Goal: Task Accomplishment & Management: Use online tool/utility

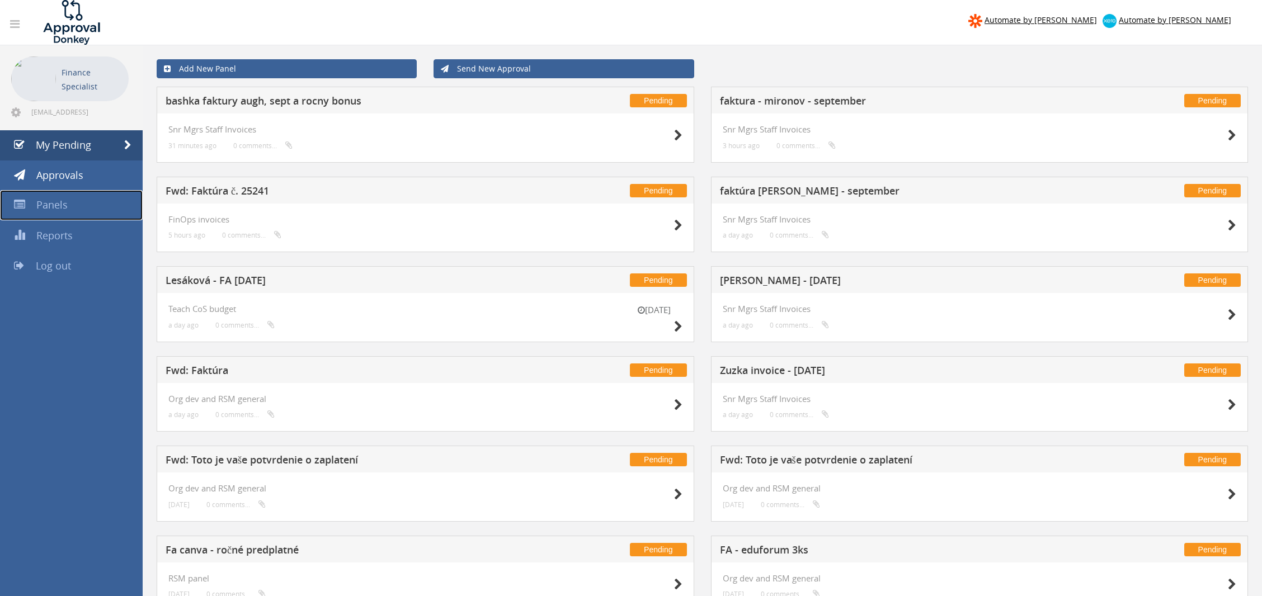
click at [76, 192] on link "Panels" at bounding box center [71, 205] width 143 height 30
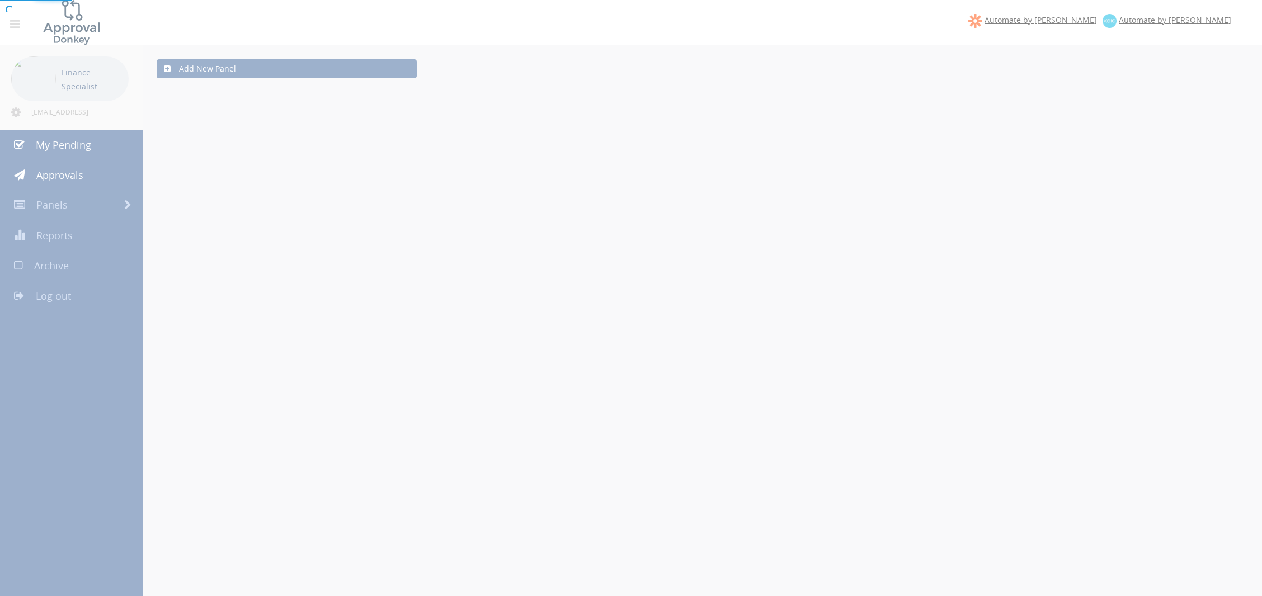
click at [76, 201] on div at bounding box center [631, 298] width 1262 height 596
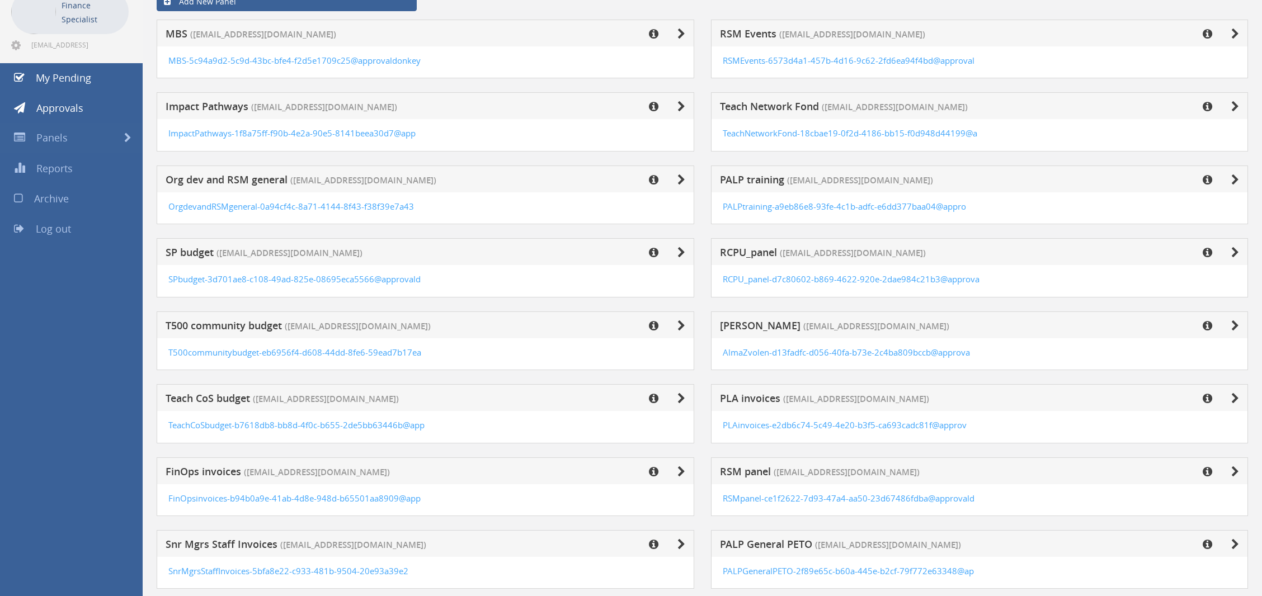
scroll to position [168, 0]
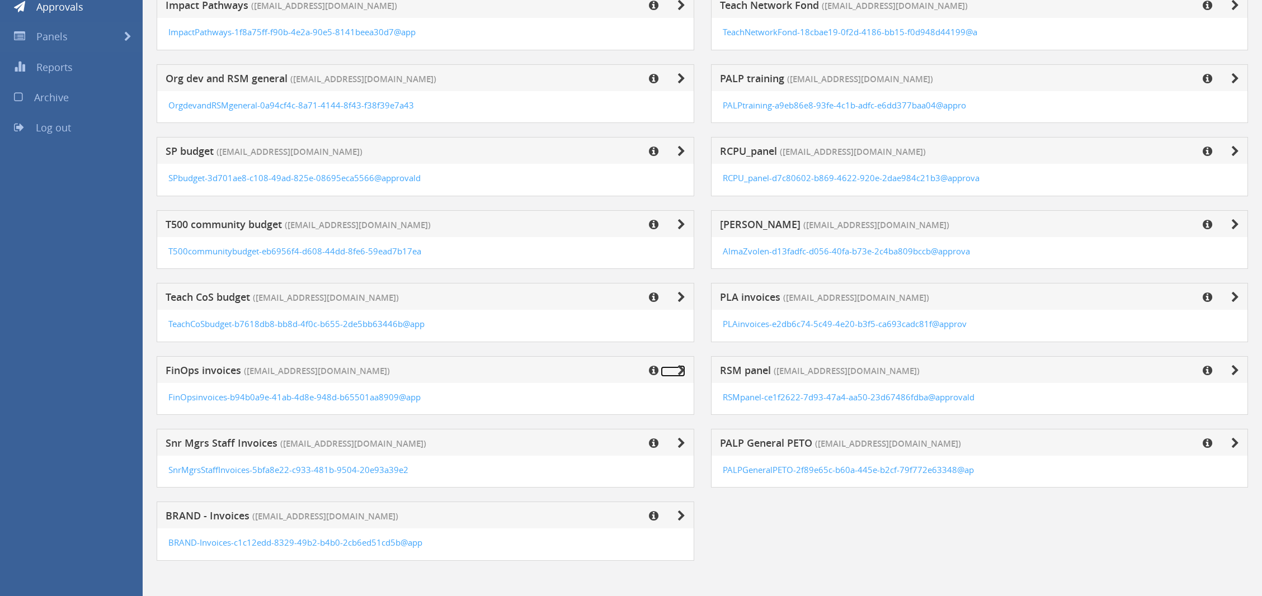
click at [678, 370] on icon at bounding box center [682, 370] width 8 height 11
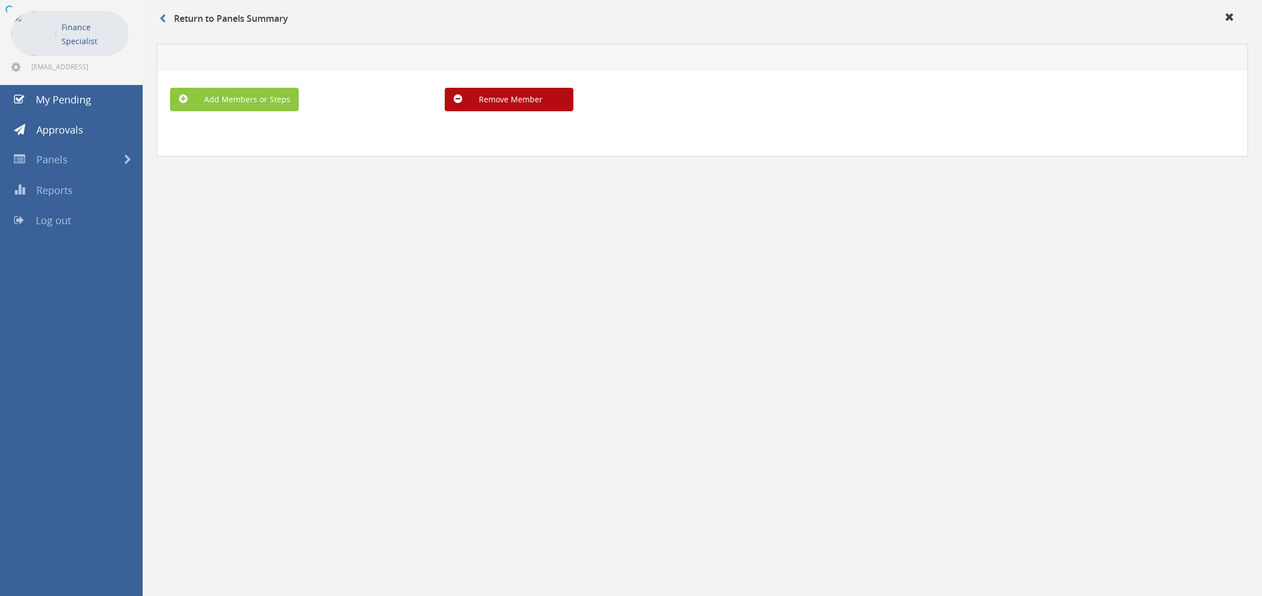
scroll to position [45, 0]
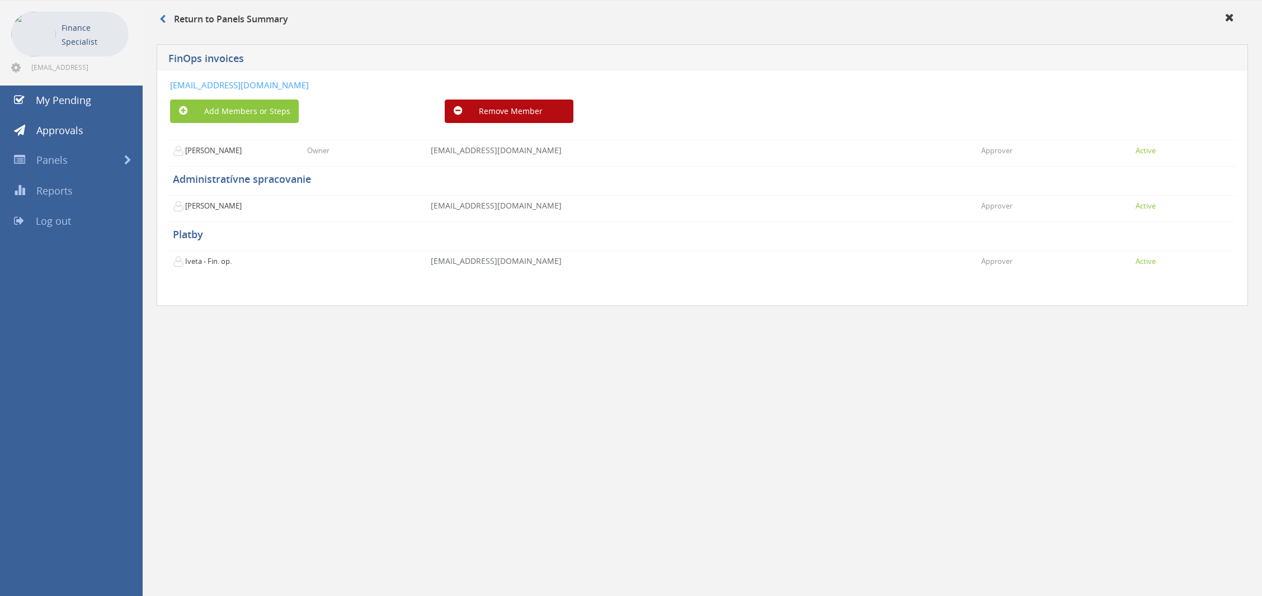
drag, startPoint x: 501, startPoint y: 84, endPoint x: 167, endPoint y: 86, distance: 333.5
click at [167, 86] on div "[EMAIL_ADDRESS][DOMAIN_NAME] Add Members or Steps Remove Member [PERSON_NAME] O…" at bounding box center [703, 189] width 1092 height 236
copy link "[EMAIL_ADDRESS][DOMAIN_NAME]"
click at [116, 159] on link "Panels" at bounding box center [71, 160] width 143 height 30
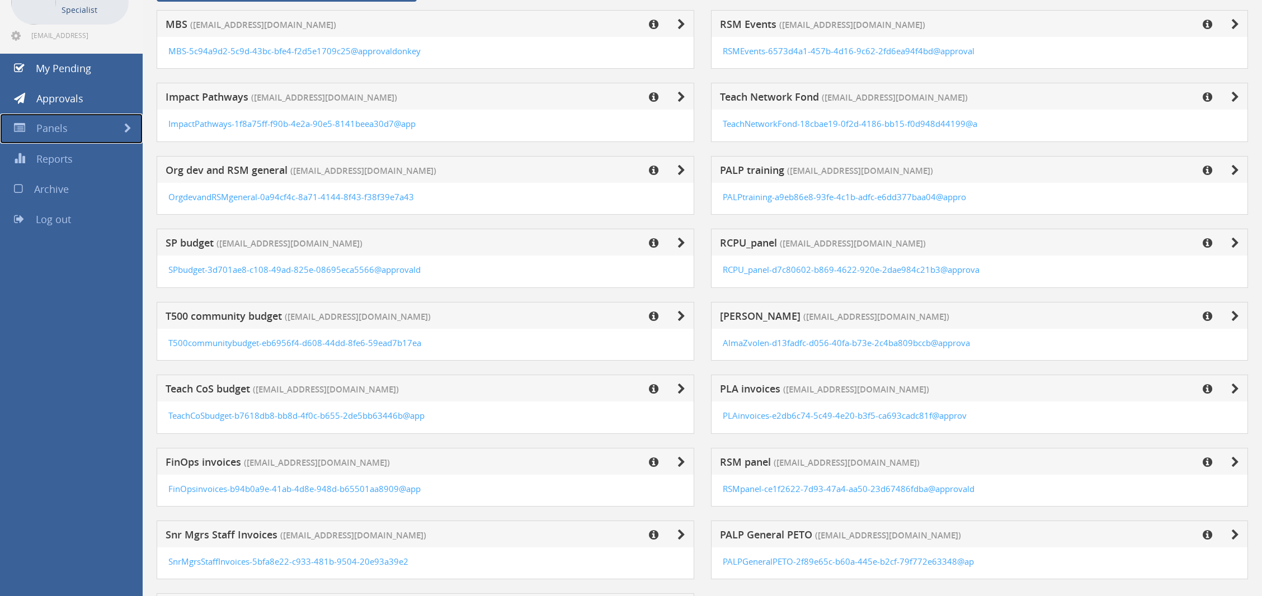
scroll to position [76, 0]
click at [777, 378] on div "PLA invoices ([EMAIL_ADDRESS][DOMAIN_NAME])" at bounding box center [980, 389] width 538 height 27
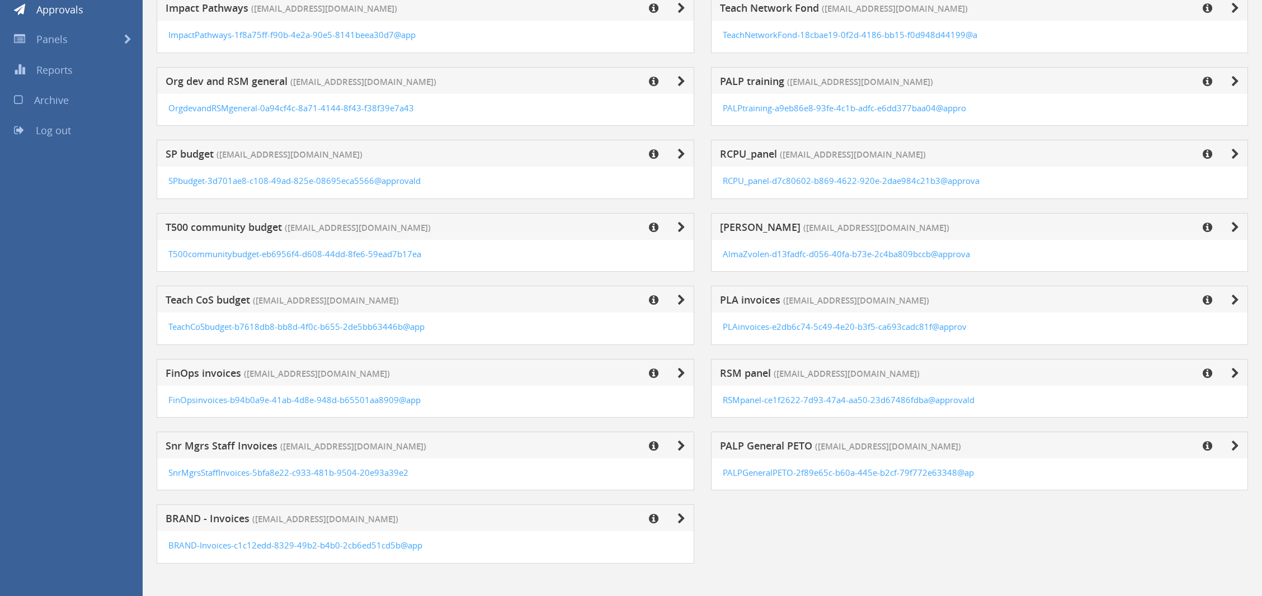
scroll to position [168, 0]
click at [1236, 366] on icon at bounding box center [1236, 370] width 8 height 11
